Goal: Answer question/provide support: Share knowledge or assist other users

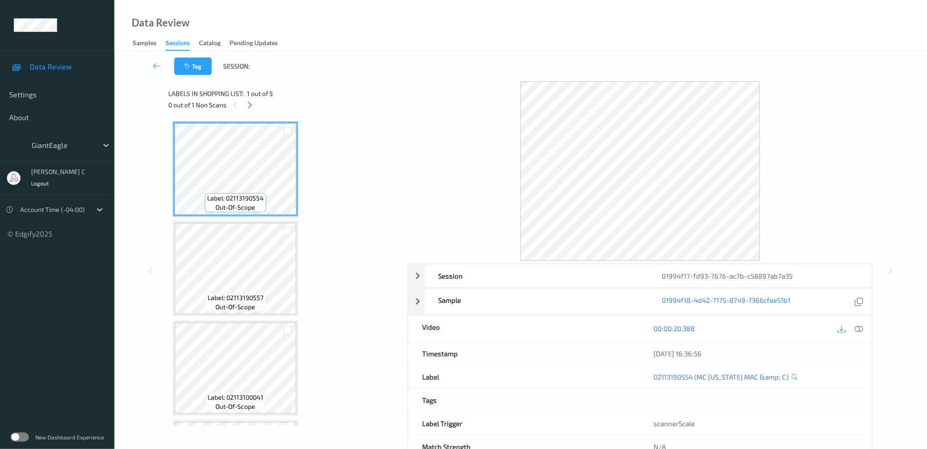
click at [251, 112] on div "Labels in shopping list: 1 out of 5 0 out of 1 Non Scans" at bounding box center [284, 99] width 233 height 36
click at [250, 104] on icon at bounding box center [250, 105] width 8 height 8
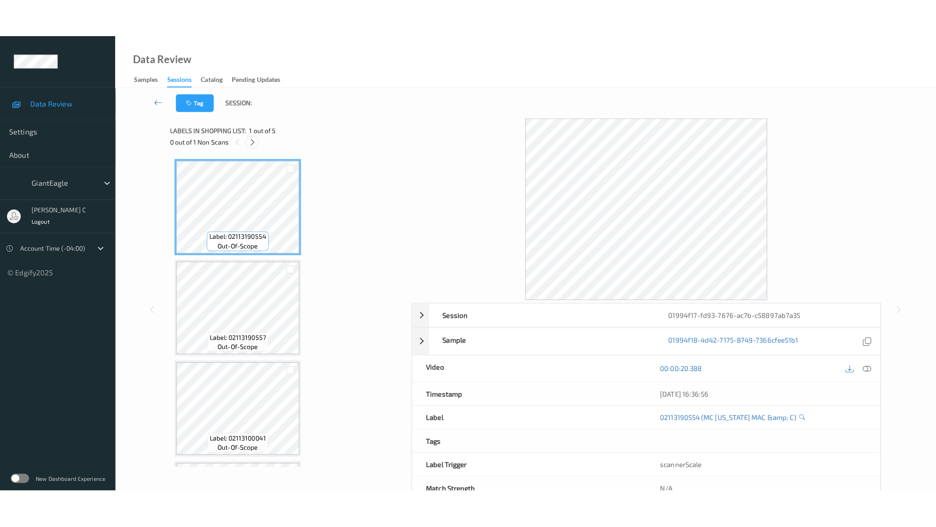
scroll to position [190, 0]
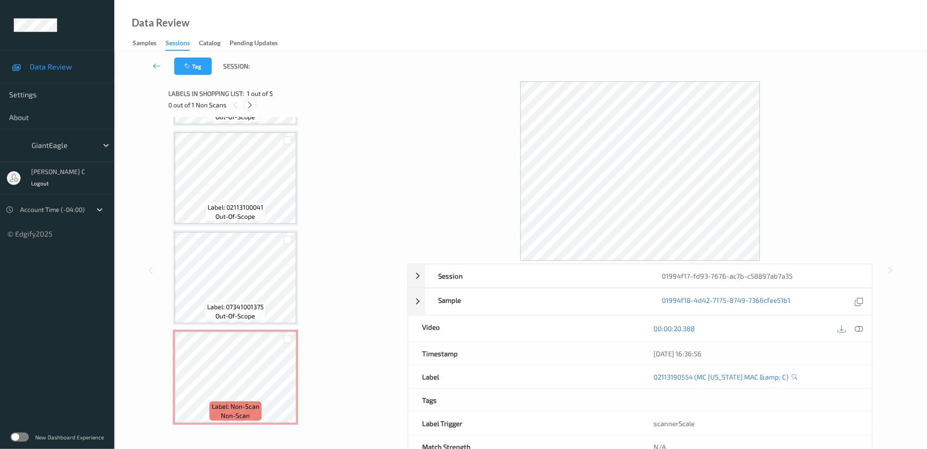
click at [250, 104] on icon at bounding box center [250, 105] width 8 height 8
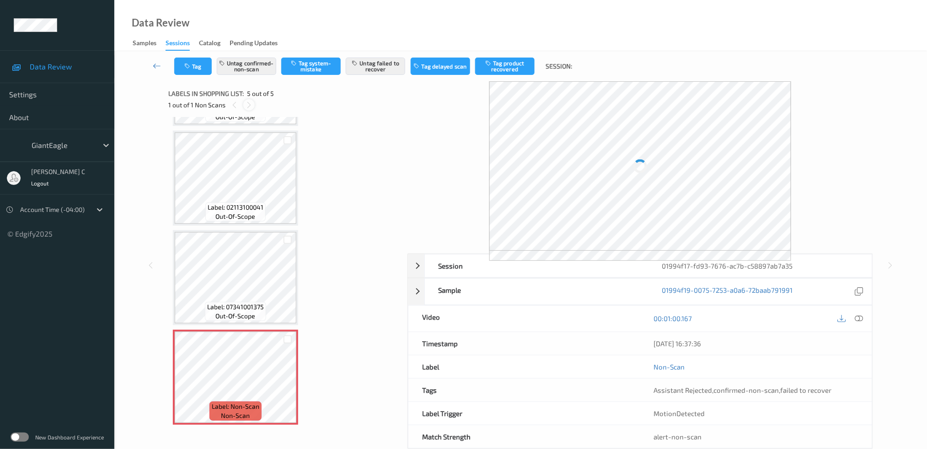
click at [250, 104] on icon at bounding box center [249, 105] width 8 height 8
click at [286, 383] on icon at bounding box center [288, 385] width 8 height 8
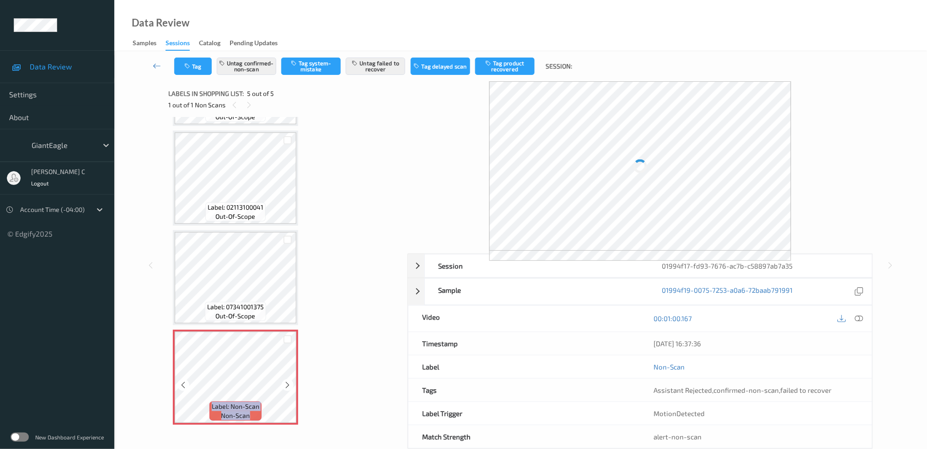
click at [286, 383] on icon at bounding box center [288, 385] width 8 height 8
click at [251, 216] on span "out-of-scope" at bounding box center [236, 216] width 40 height 9
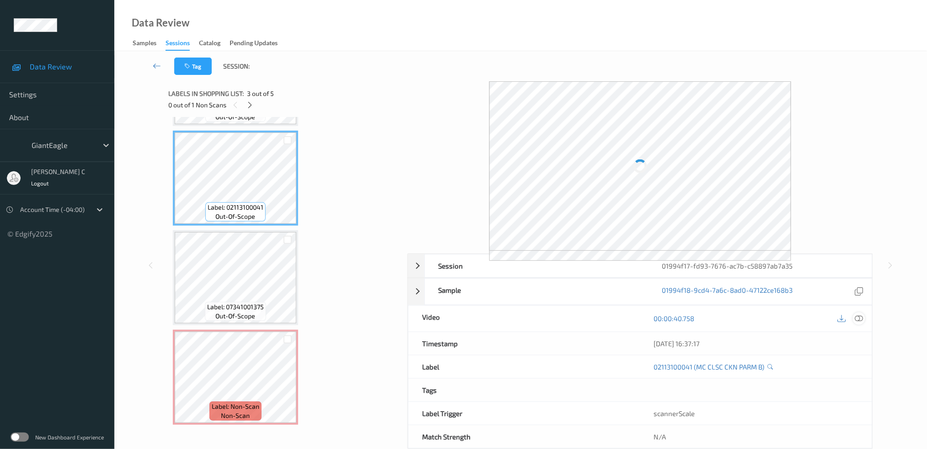
click at [864, 319] on div at bounding box center [859, 319] width 12 height 12
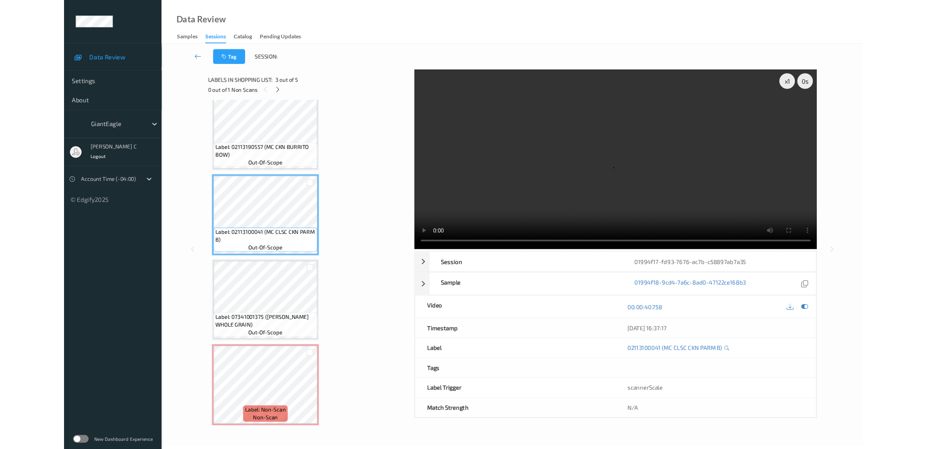
scroll to position [113, 0]
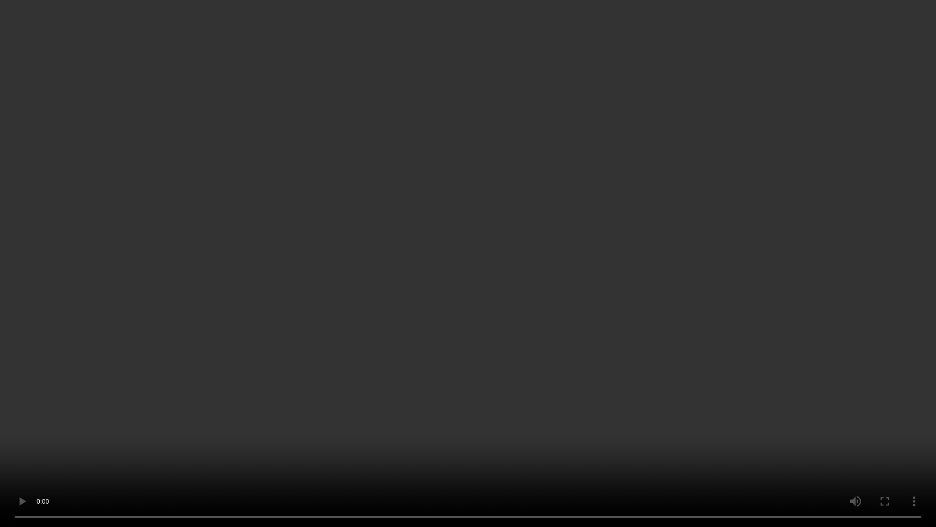
click at [462, 25] on video at bounding box center [468, 263] width 936 height 527
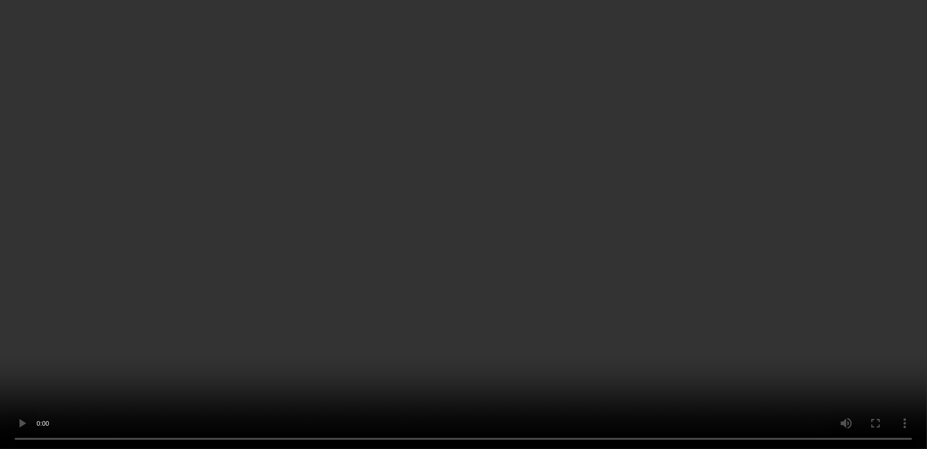
scroll to position [0, 0]
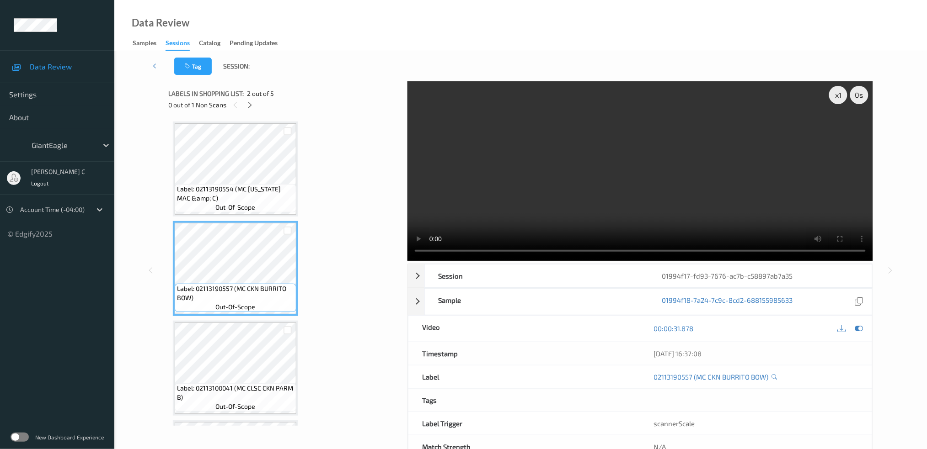
click at [233, 209] on span "out-of-scope" at bounding box center [236, 207] width 40 height 9
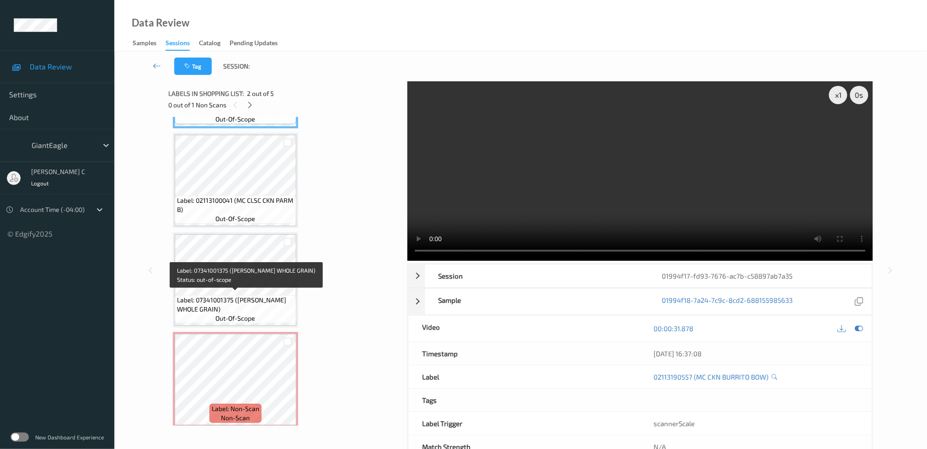
scroll to position [189, 0]
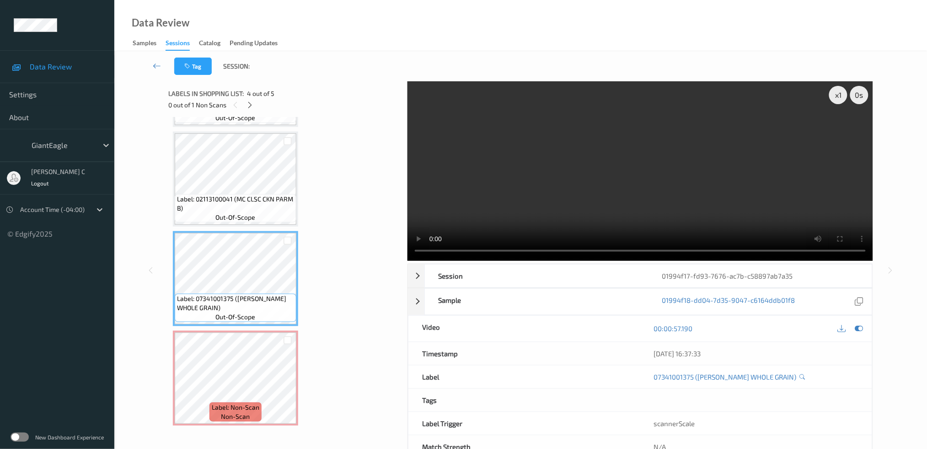
click at [225, 412] on span "non-scan" at bounding box center [235, 416] width 29 height 9
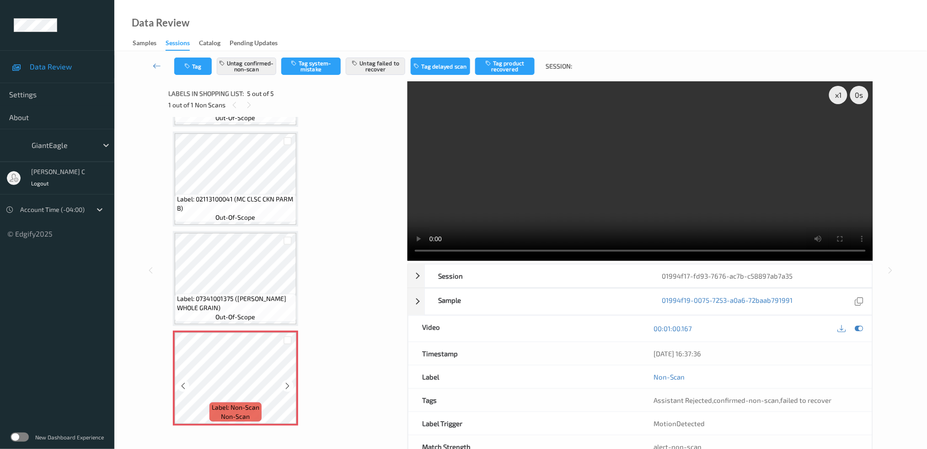
scroll to position [28, 0]
